Goal: Task Accomplishment & Management: Complete application form

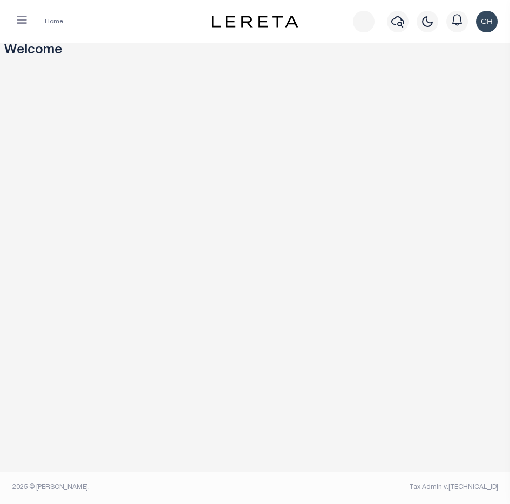
click at [23, 20] on icon "button" at bounding box center [22, 20] width 10 height 11
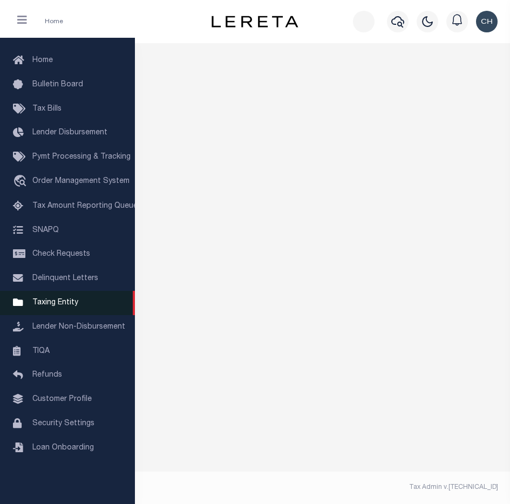
click at [58, 307] on span "Taxing Entity" at bounding box center [55, 303] width 46 height 8
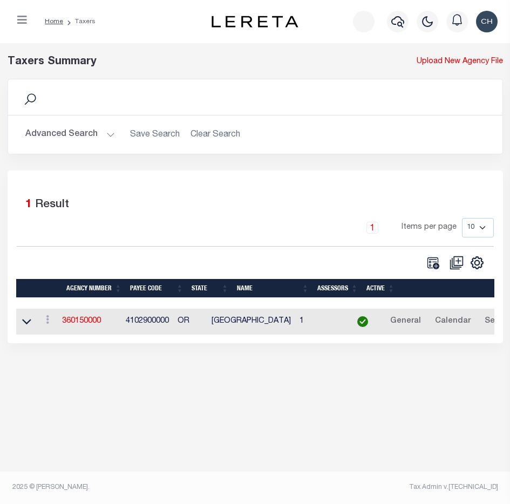
click at [104, 416] on div "Taxers Summary Upload New Agency File Search Advanced Search Save Search Clear …" at bounding box center [255, 270] width 510 height 454
click at [104, 405] on div "Taxers Summary Upload New Agency File Search Advanced Search Save Search Clear …" at bounding box center [255, 270] width 510 height 454
click at [79, 323] on link "360150000" at bounding box center [81, 321] width 39 height 8
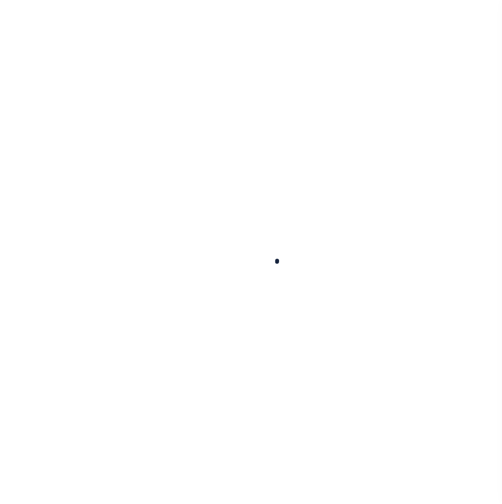
select select
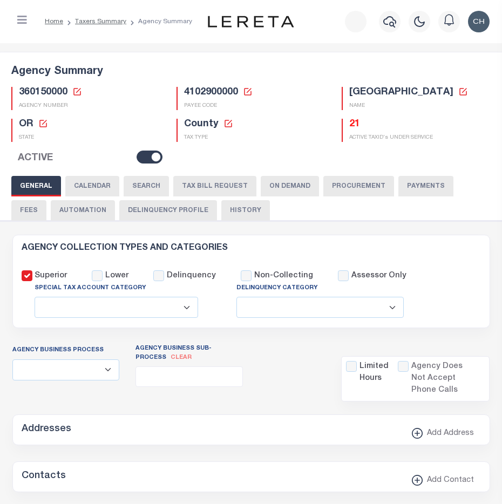
checkbox input "false"
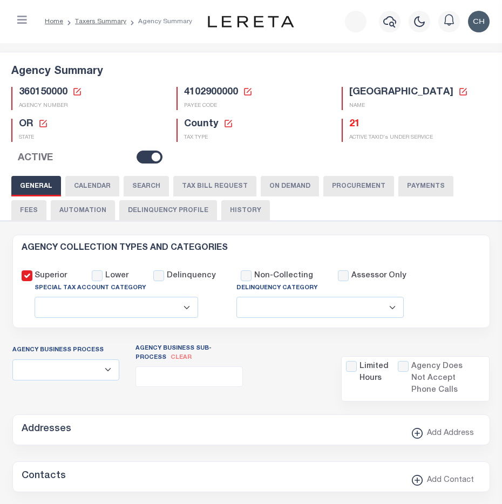
type input "4102900000"
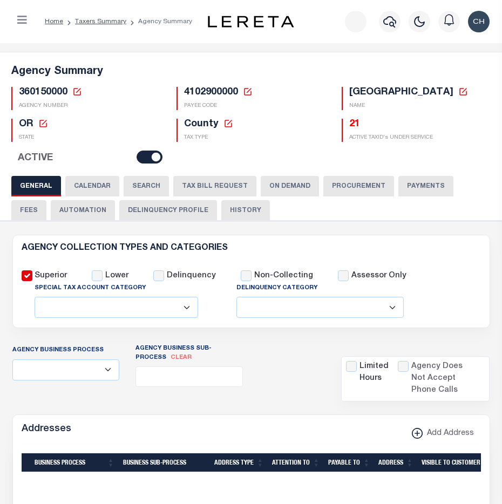
click at [232, 188] on button "TAX BILL REQUEST" at bounding box center [214, 186] width 83 height 21
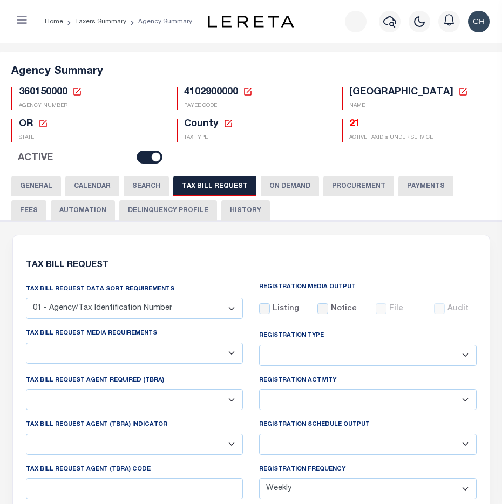
select select "22"
select select "true"
select select "9"
type input "LTS"
select select
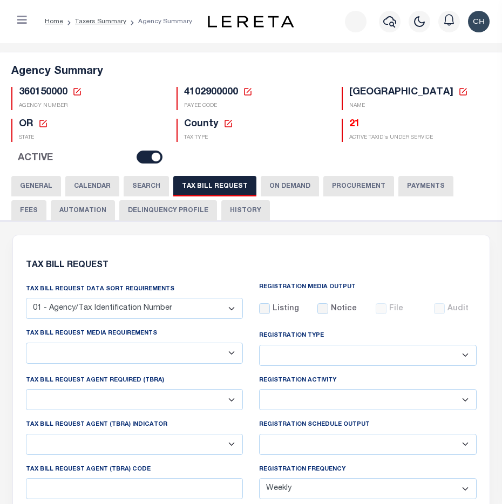
type input "1"
select select "4100743000"
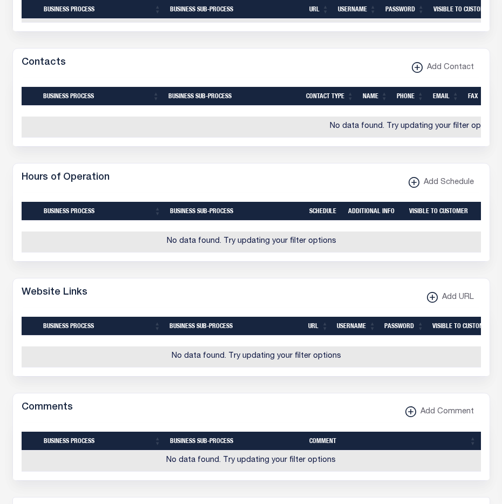
scroll to position [1561, 0]
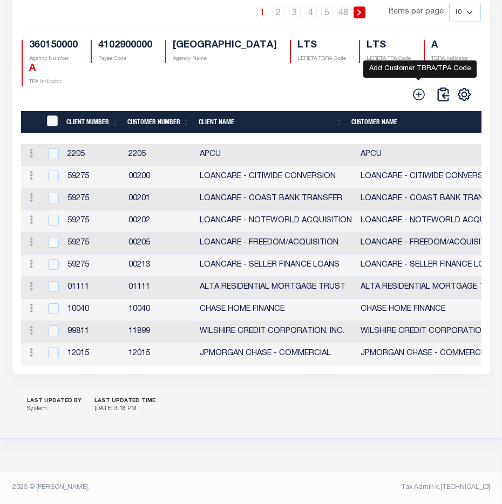
click at [417, 102] on icon at bounding box center [419, 94] width 14 height 14
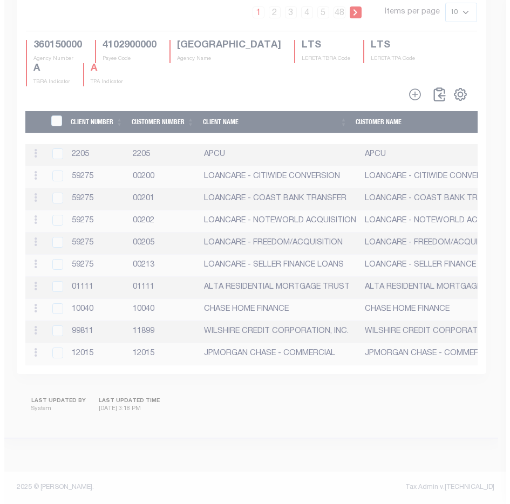
scroll to position [1554, 0]
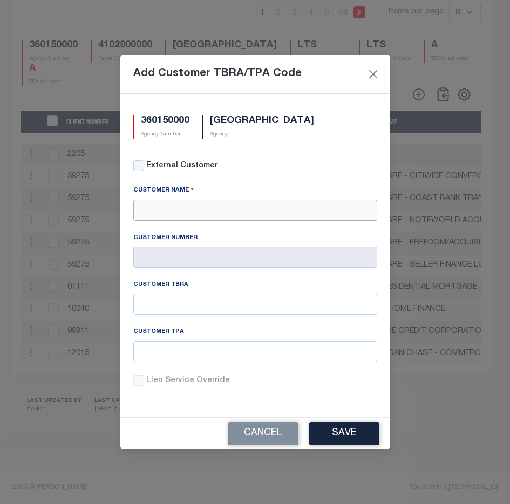
click at [198, 210] on input "text" at bounding box center [255, 210] width 244 height 21
click at [164, 233] on div "APCU" at bounding box center [255, 241] width 243 height 17
type input "APCU"
type input "2205"
type input "APCU"
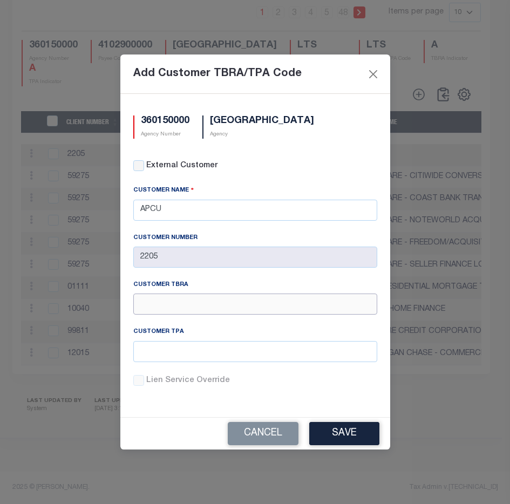
click at [197, 303] on input "text" at bounding box center [255, 304] width 244 height 21
click at [193, 300] on input "text" at bounding box center [255, 304] width 244 height 21
click at [227, 273] on div "Customer Number 2205" at bounding box center [255, 257] width 260 height 47
click at [342, 436] on button "Save" at bounding box center [344, 433] width 70 height 23
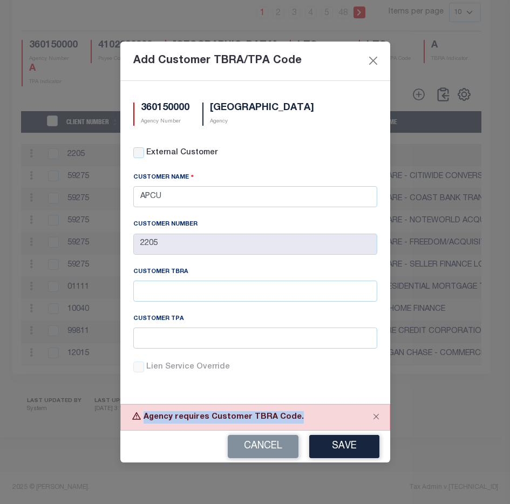
drag, startPoint x: 142, startPoint y: 417, endPoint x: 313, endPoint y: 421, distance: 170.7
click at [313, 421] on div "Agency requires Customer TBRA Code." at bounding box center [255, 417] width 270 height 26
click at [203, 397] on div "360150000 Agency Number JACKSON COUNTY Agency External Customer Customer Name" at bounding box center [255, 242] width 270 height 323
